Goal: Information Seeking & Learning: Learn about a topic

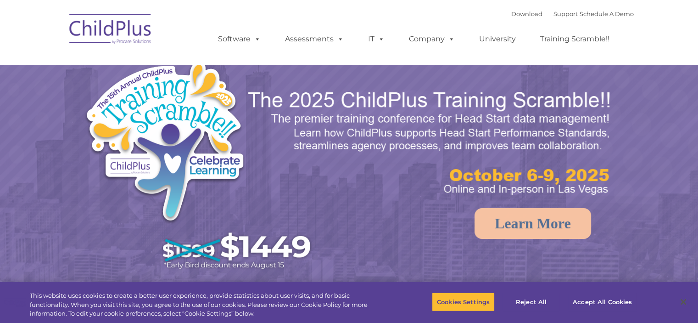
select select "MEDIUM"
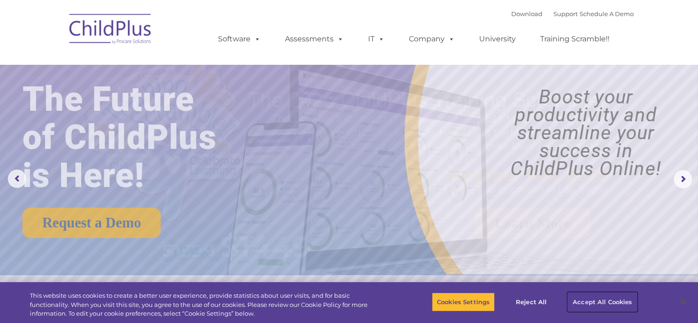
click at [608, 302] on button "Accept All Cookies" at bounding box center [602, 301] width 69 height 19
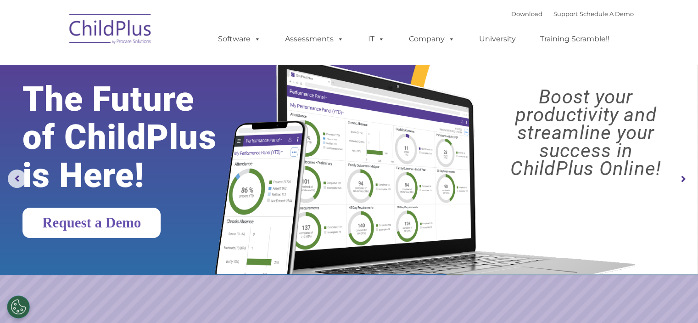
click at [161, 219] on link "Request a Demo" at bounding box center [91, 222] width 138 height 30
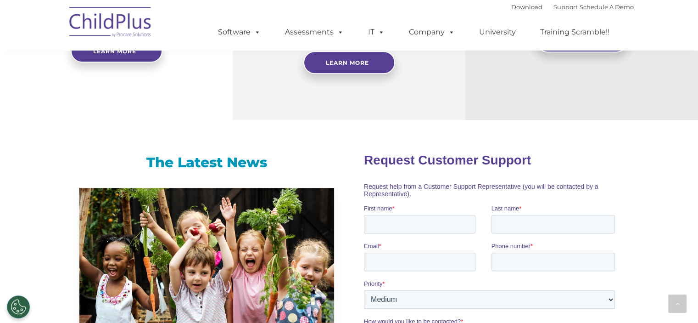
scroll to position [479, 0]
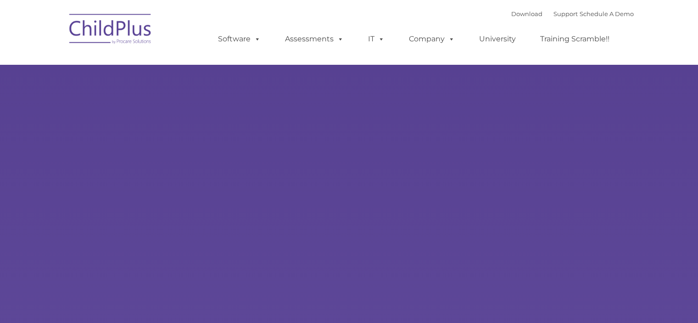
type input ""
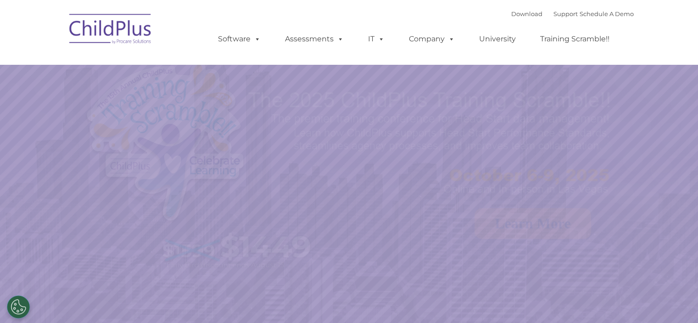
select select "MEDIUM"
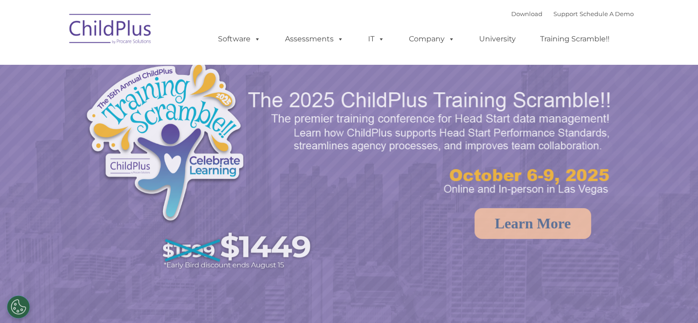
select select "MEDIUM"
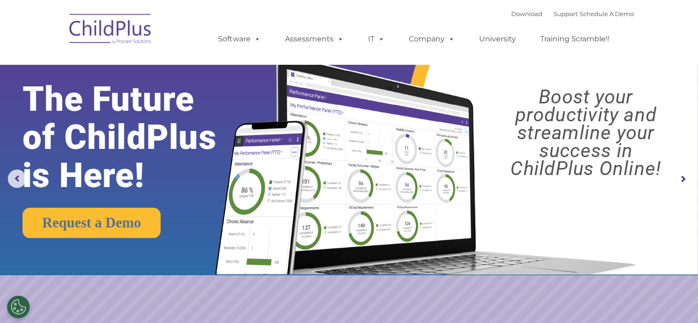
click at [111, 30] on img at bounding box center [111, 30] width 92 height 46
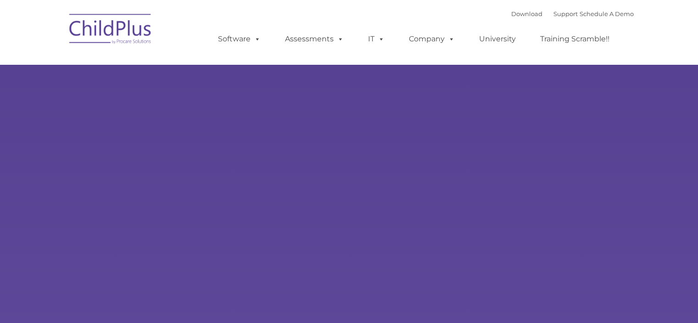
type input ""
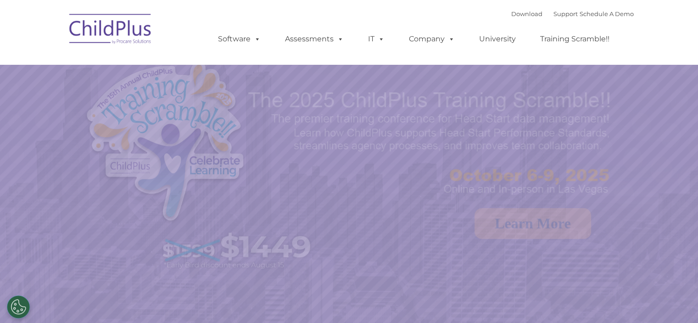
select select "MEDIUM"
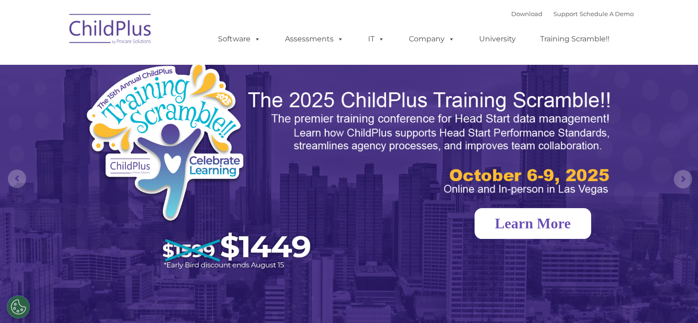
click at [515, 231] on link "Learn More" at bounding box center [533, 223] width 117 height 31
